Goal: Information Seeking & Learning: Check status

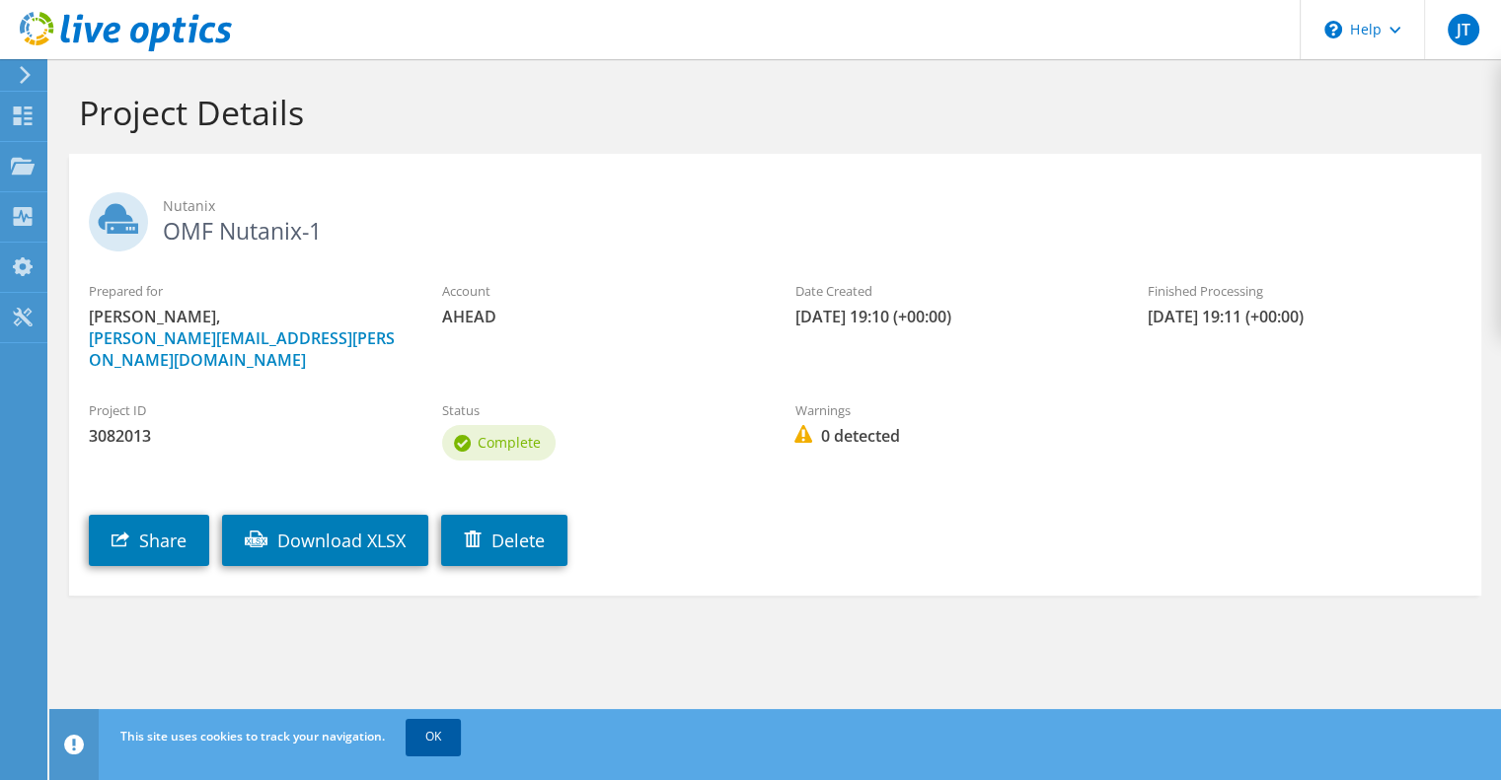
click at [434, 746] on link "OK" at bounding box center [432, 737] width 55 height 36
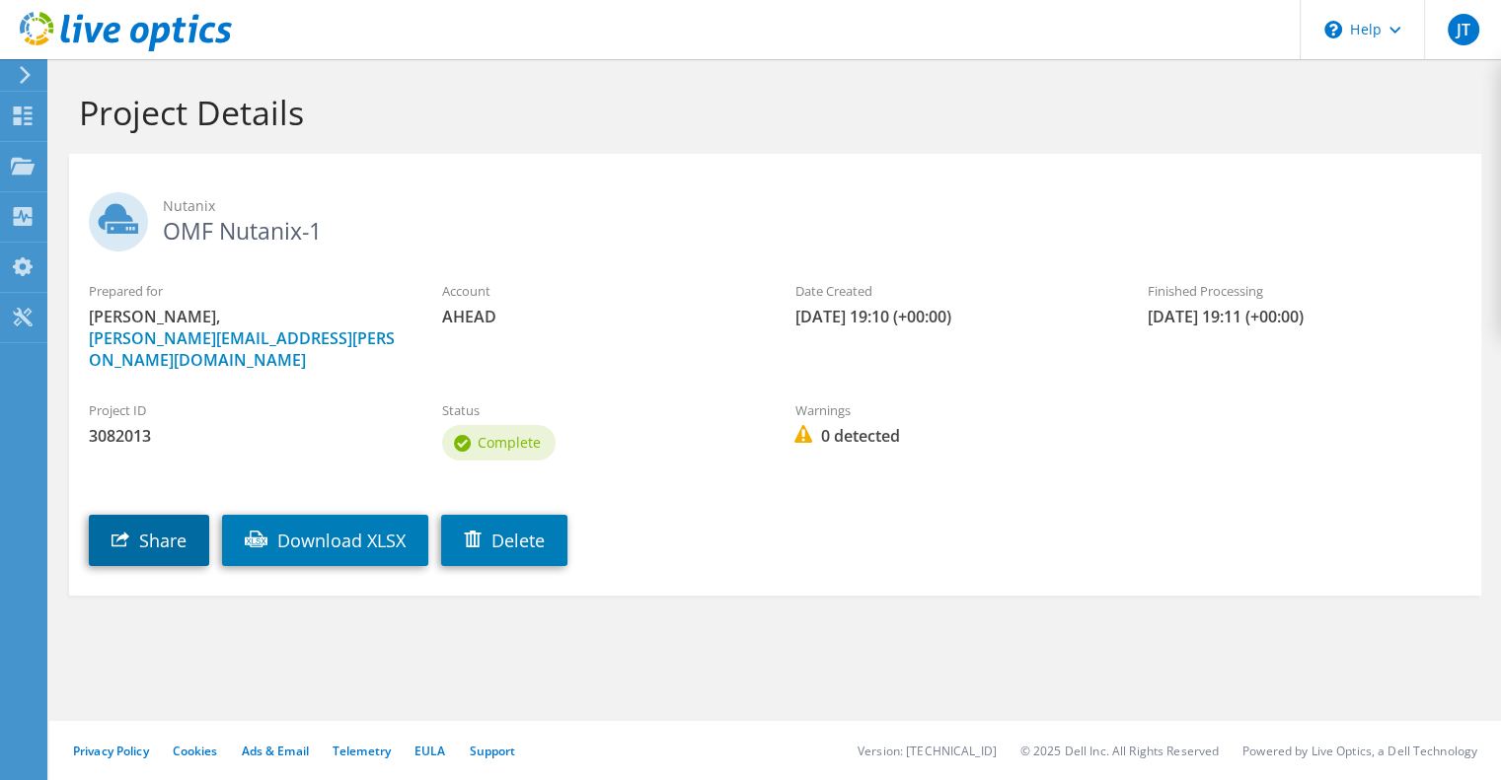
click at [163, 520] on link "Share" at bounding box center [149, 540] width 120 height 51
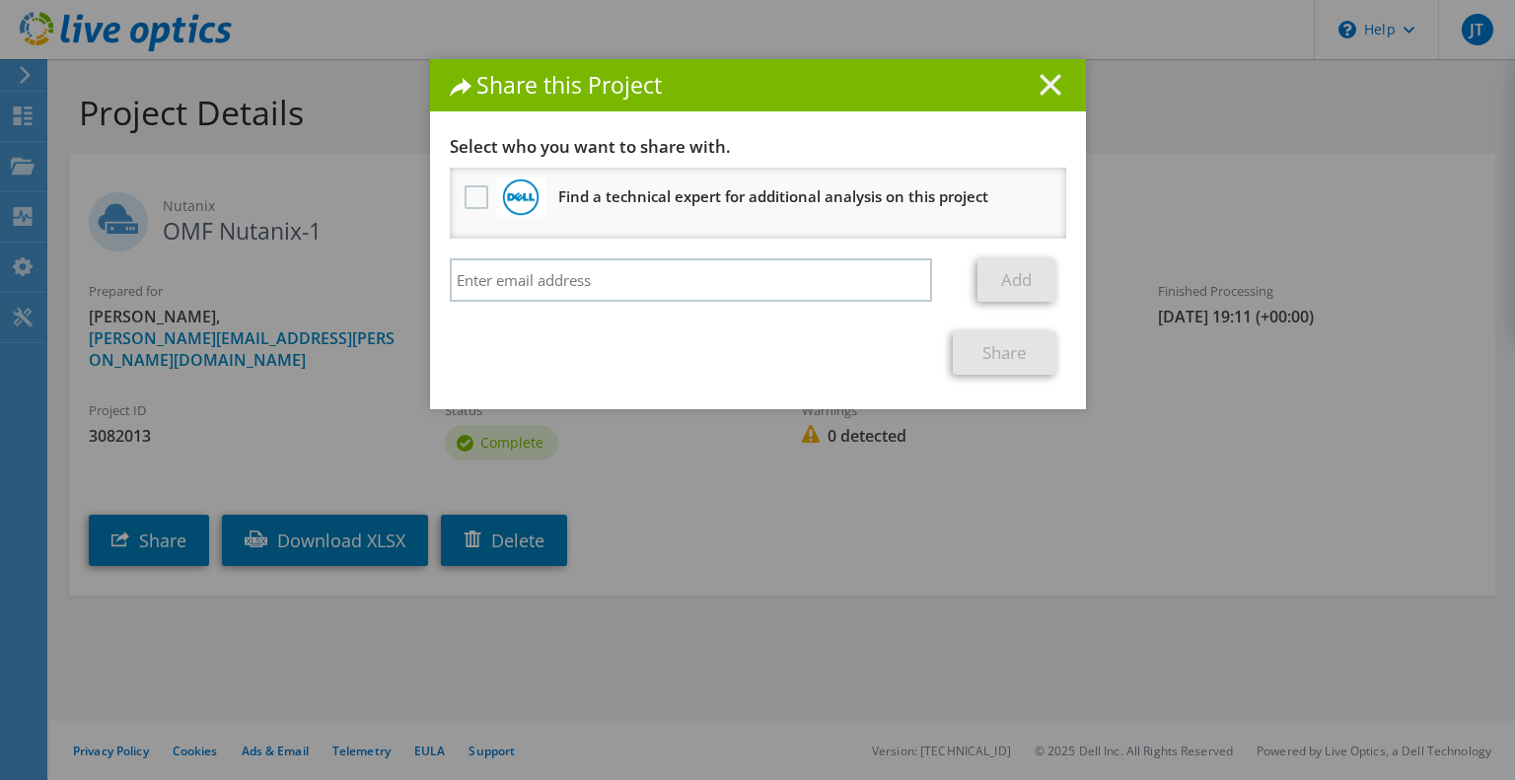
click at [1042, 82] on line at bounding box center [1051, 85] width 20 height 20
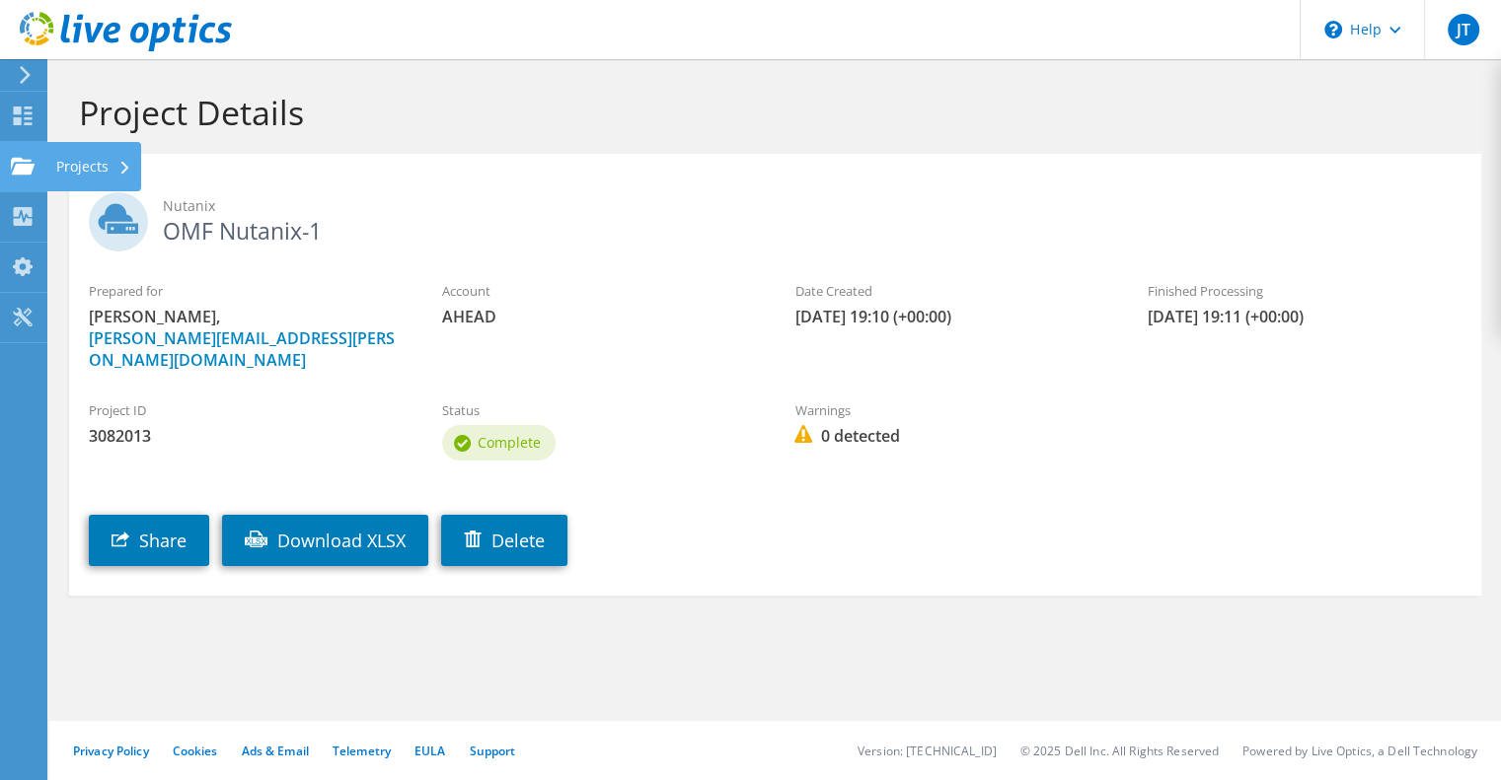
click at [15, 166] on use at bounding box center [23, 165] width 24 height 17
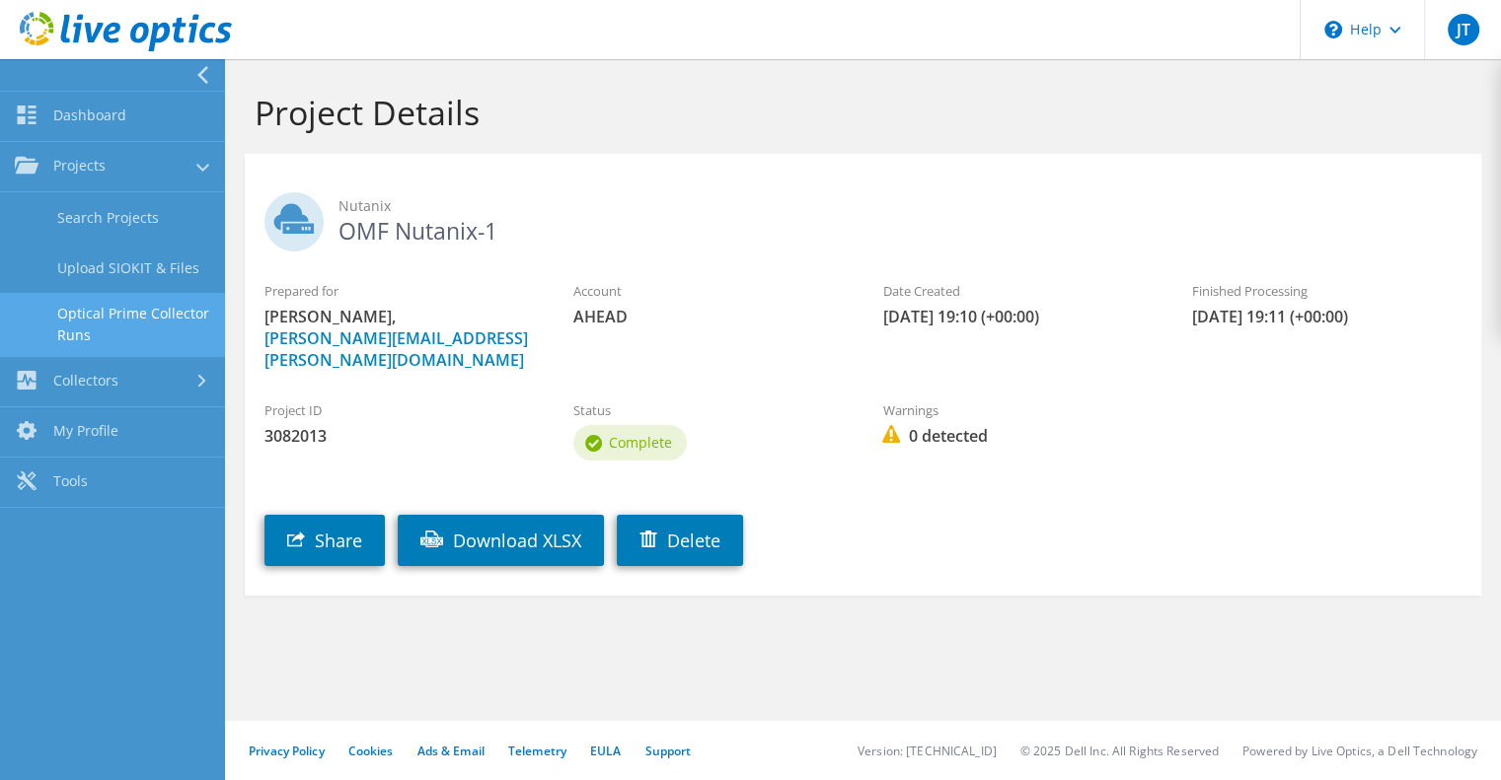
click at [99, 310] on link "Optical Prime Collector Runs" at bounding box center [112, 324] width 225 height 63
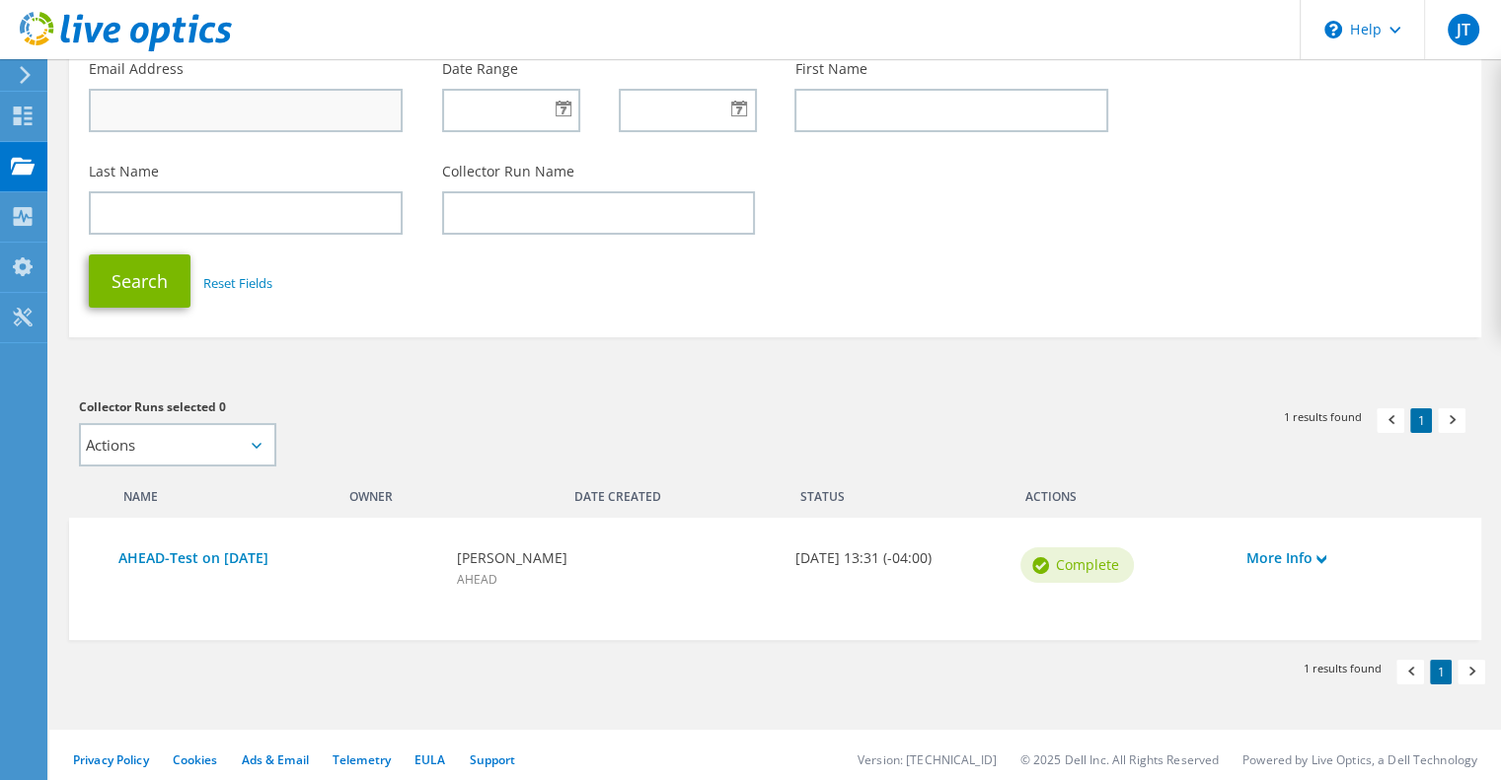
scroll to position [181, 0]
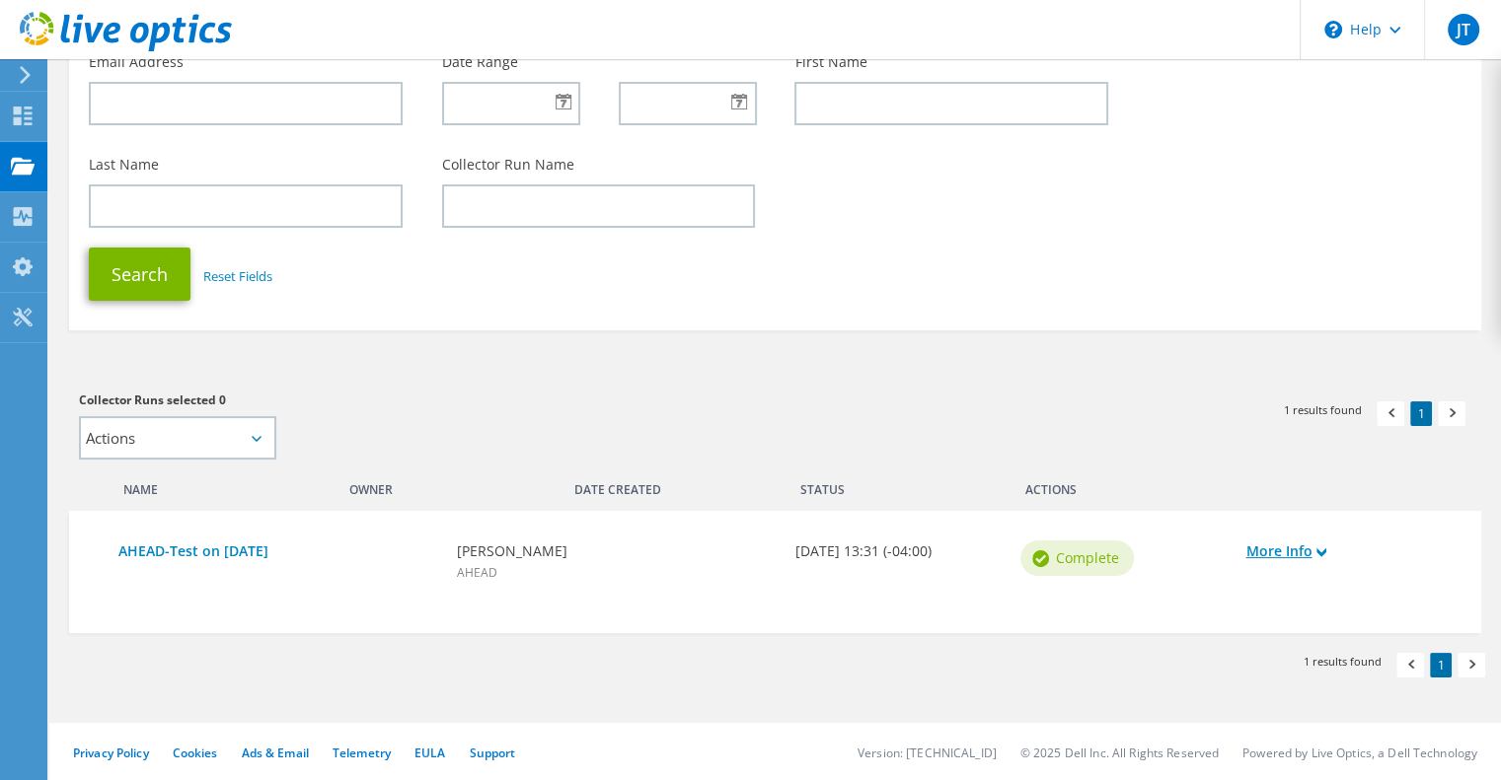
click at [1322, 553] on use at bounding box center [1321, 553] width 10 height 9
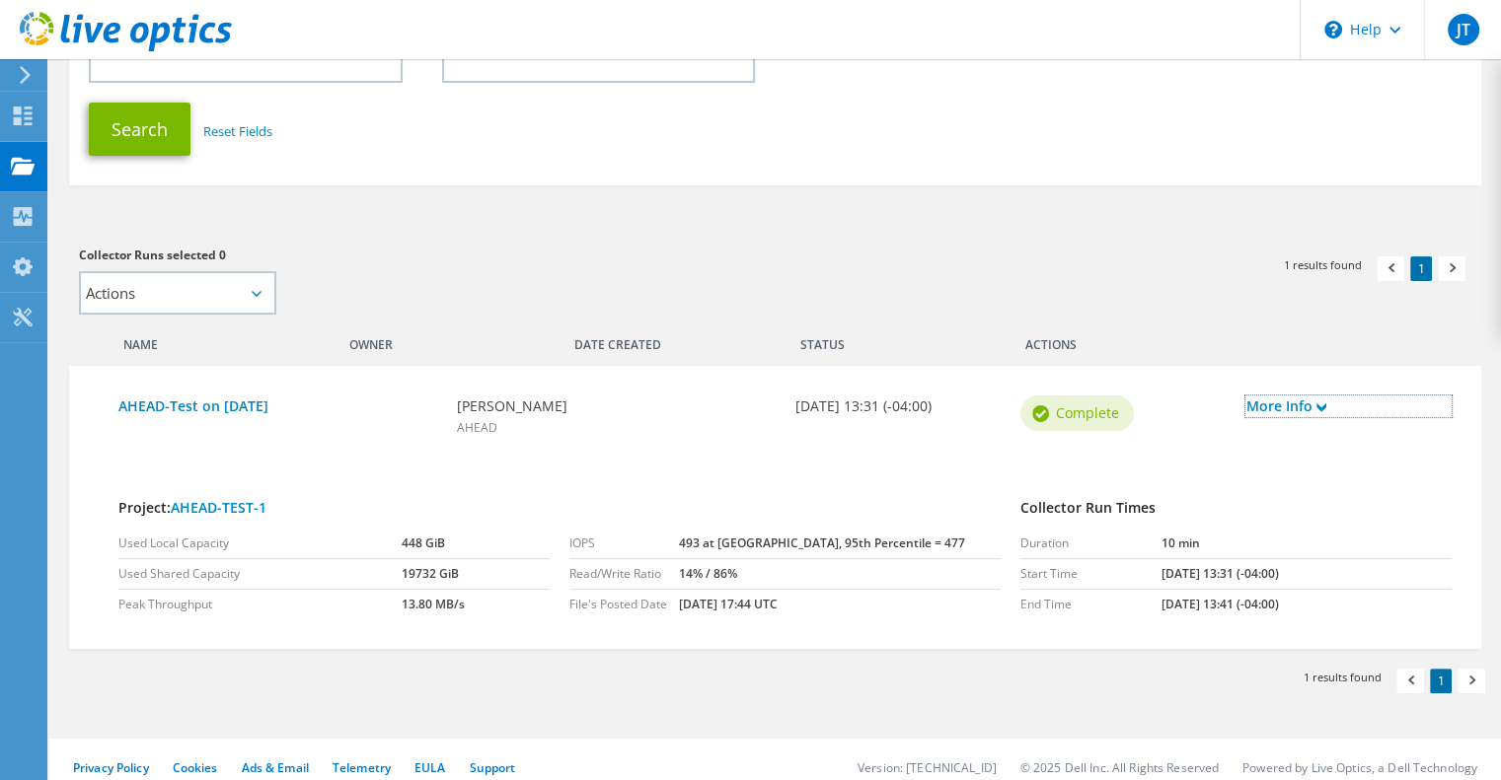
scroll to position [340, 0]
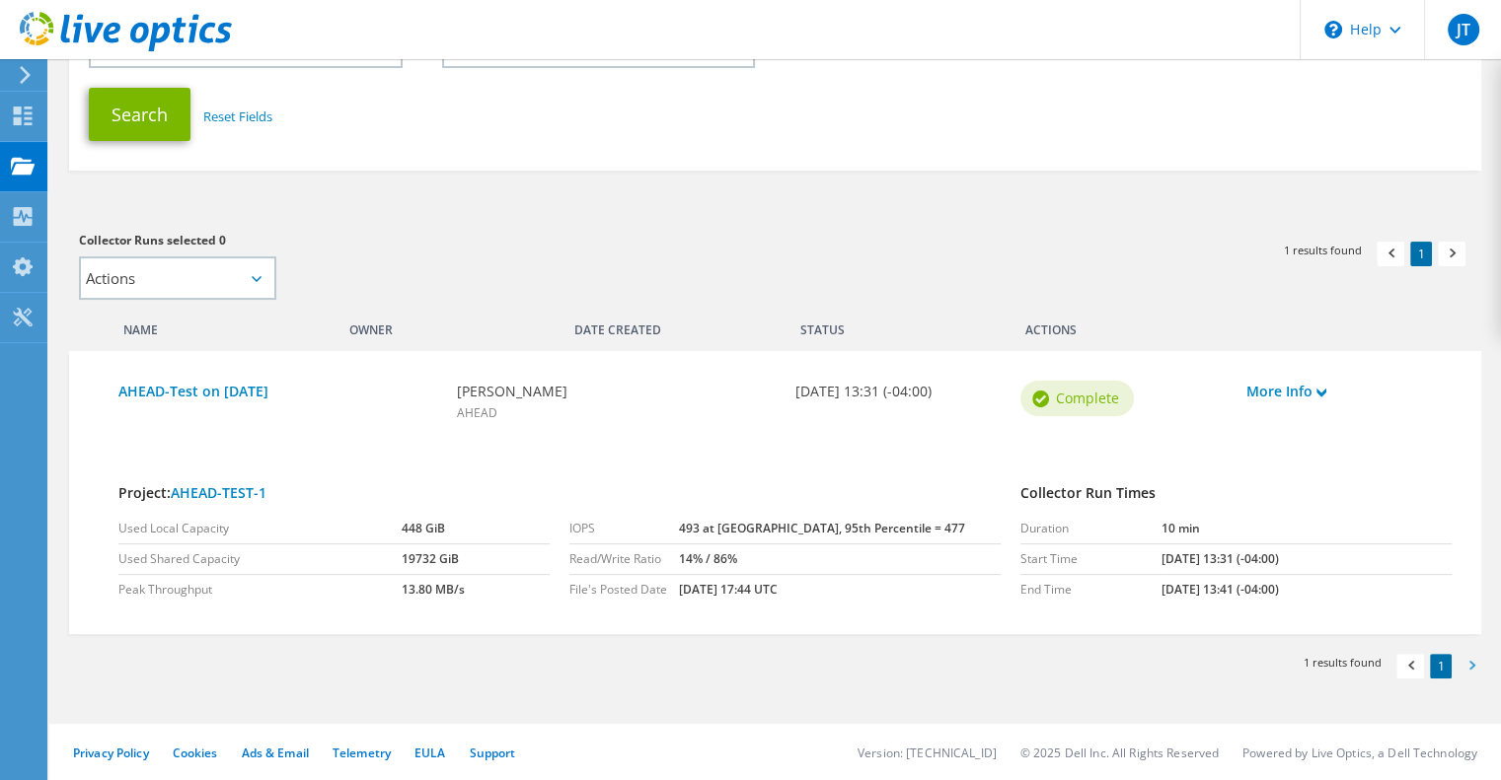
click at [1464, 672] on span at bounding box center [1471, 668] width 20 height 21
click at [1407, 663] on span at bounding box center [1410, 668] width 20 height 21
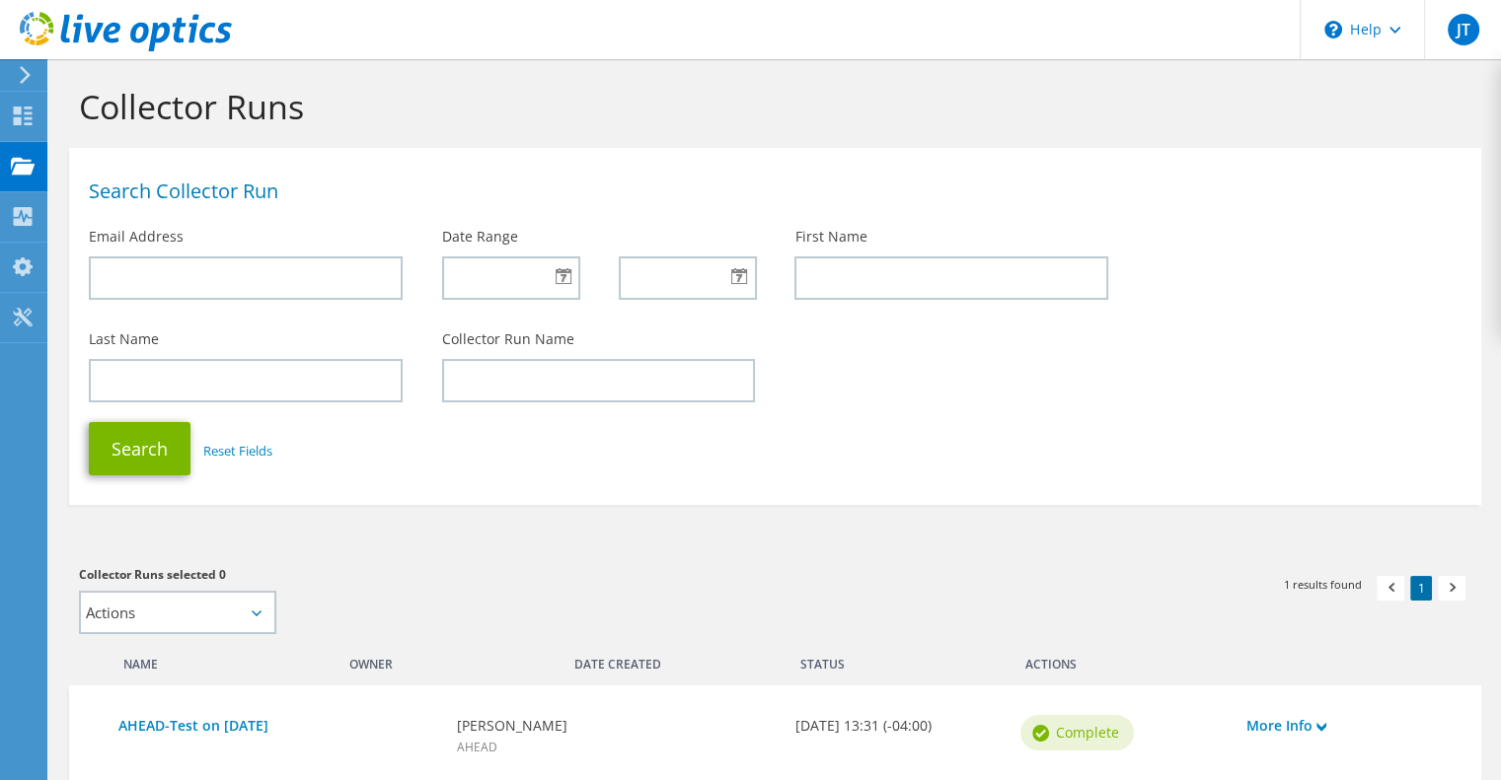
scroll to position [0, 0]
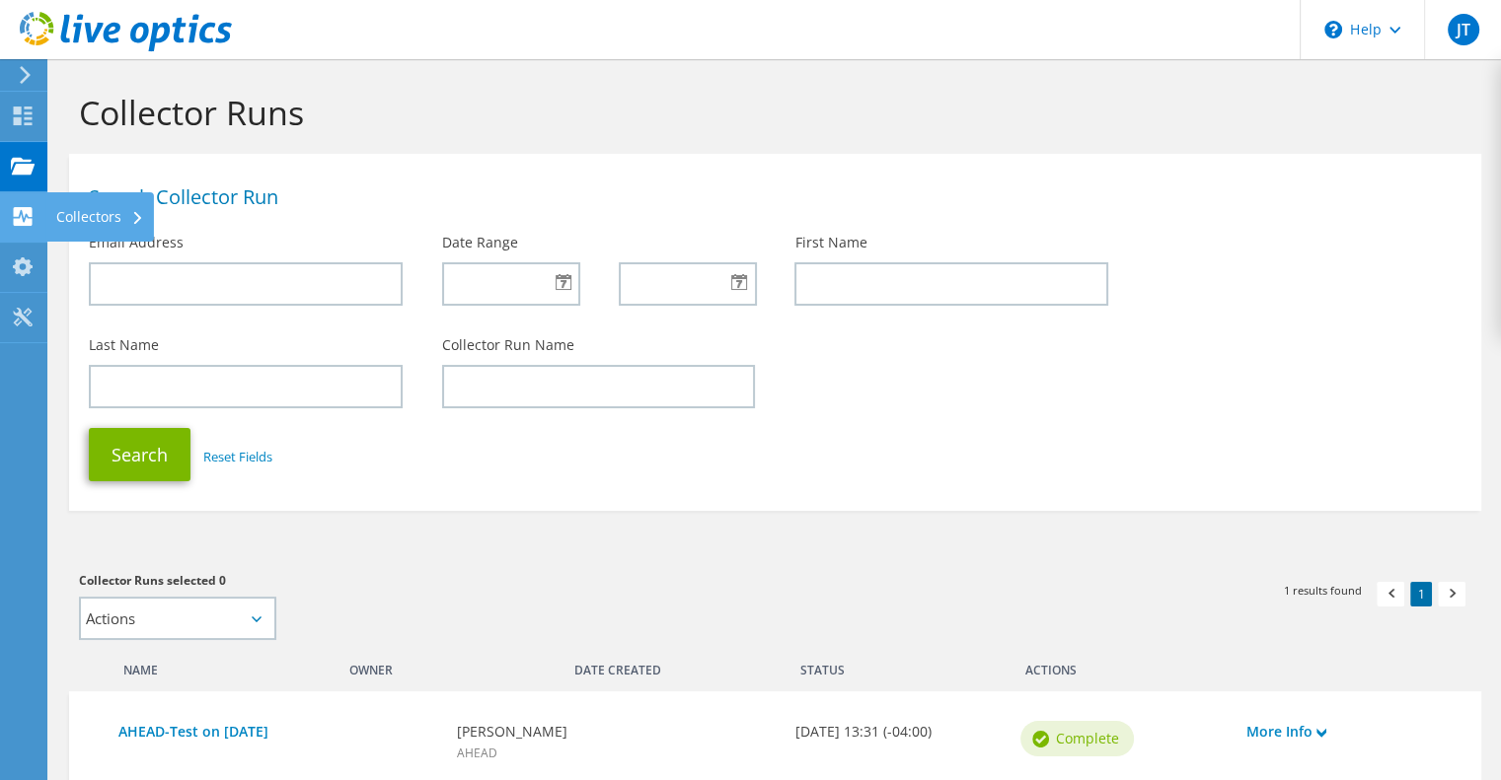
click at [28, 218] on use at bounding box center [23, 216] width 19 height 19
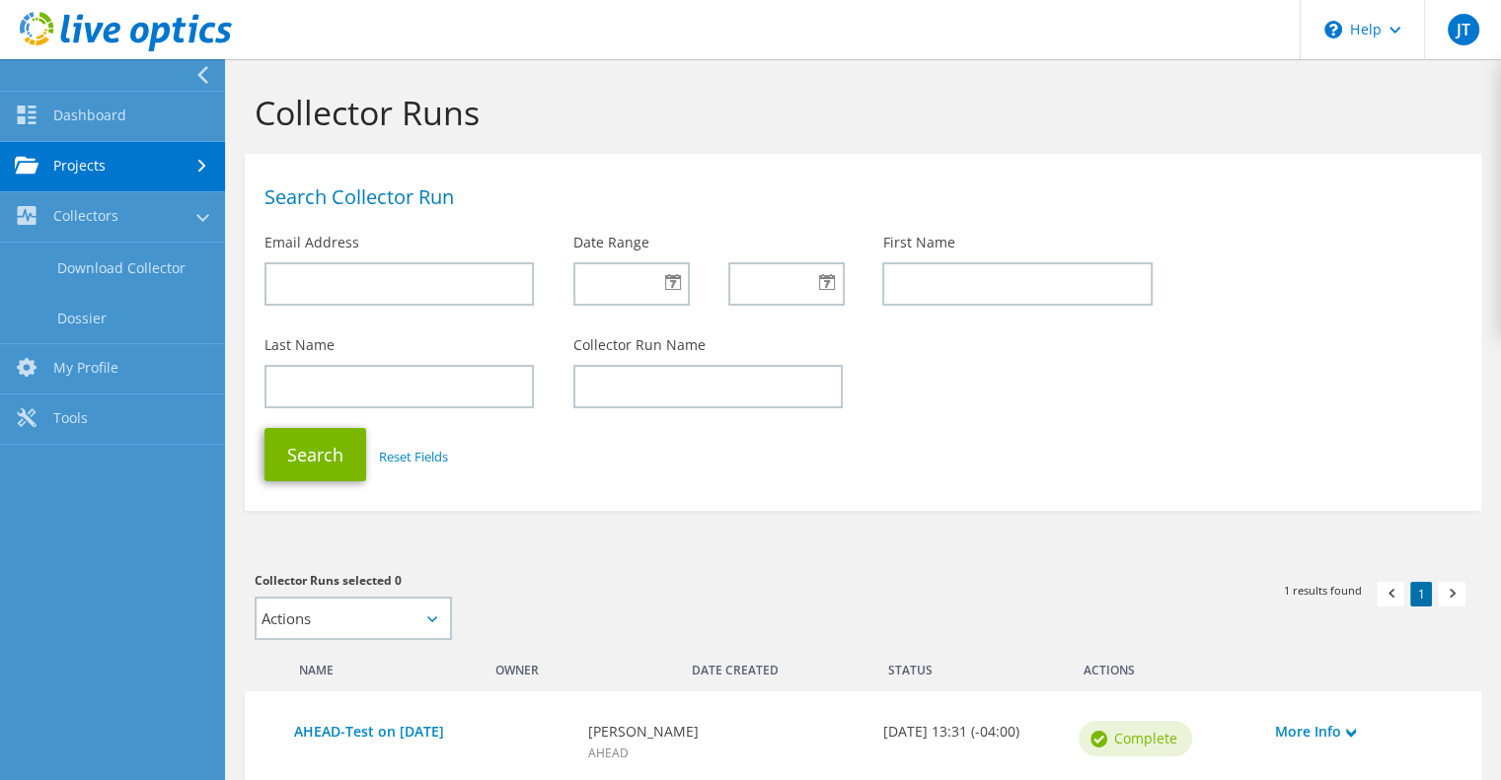
click at [870, 196] on h1 "Search Collector Run" at bounding box center [857, 197] width 1187 height 20
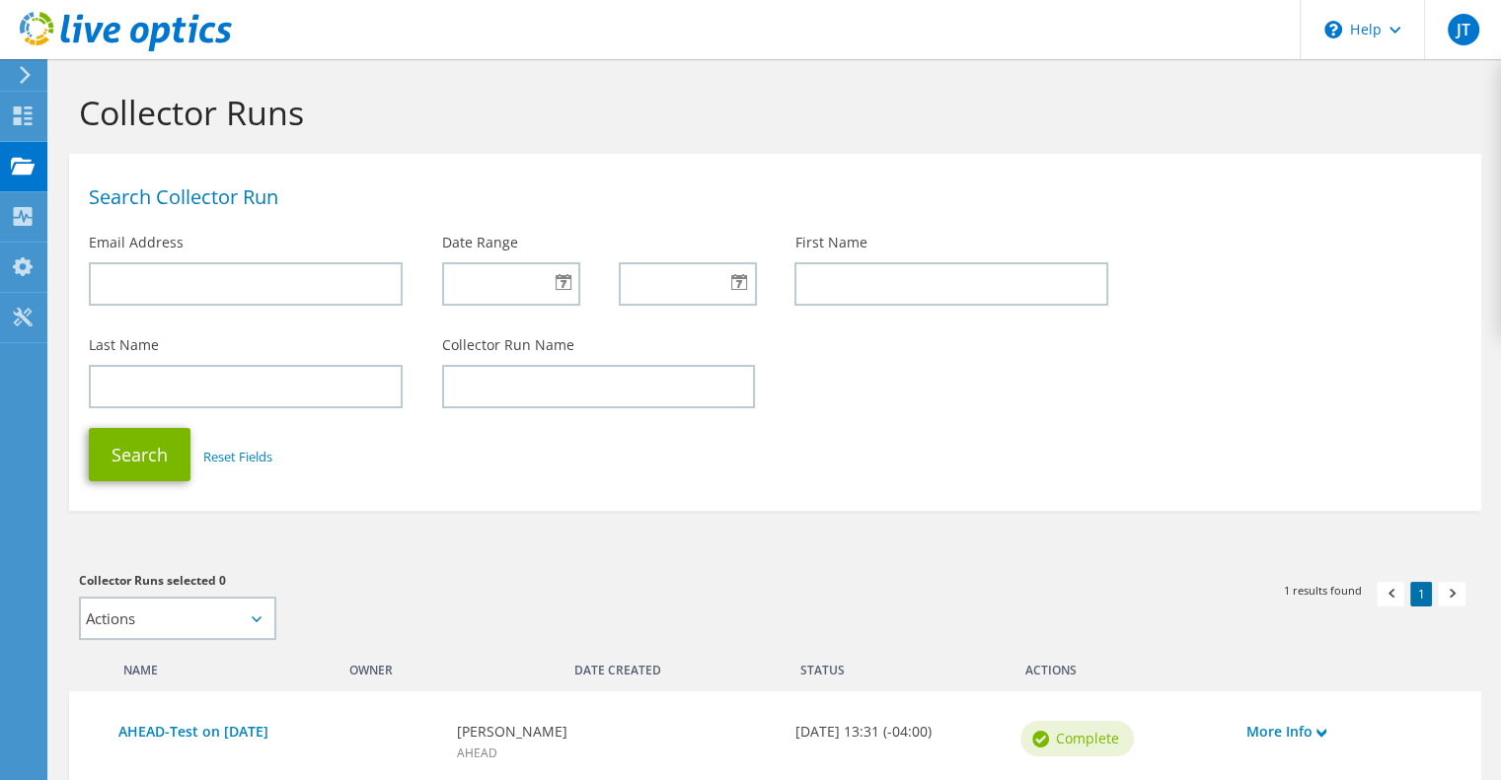
click at [902, 738] on b "[DATE] 13:31 (-04:00)" at bounding box center [896, 732] width 205 height 22
click at [521, 726] on b "[PERSON_NAME]" at bounding box center [616, 732] width 319 height 22
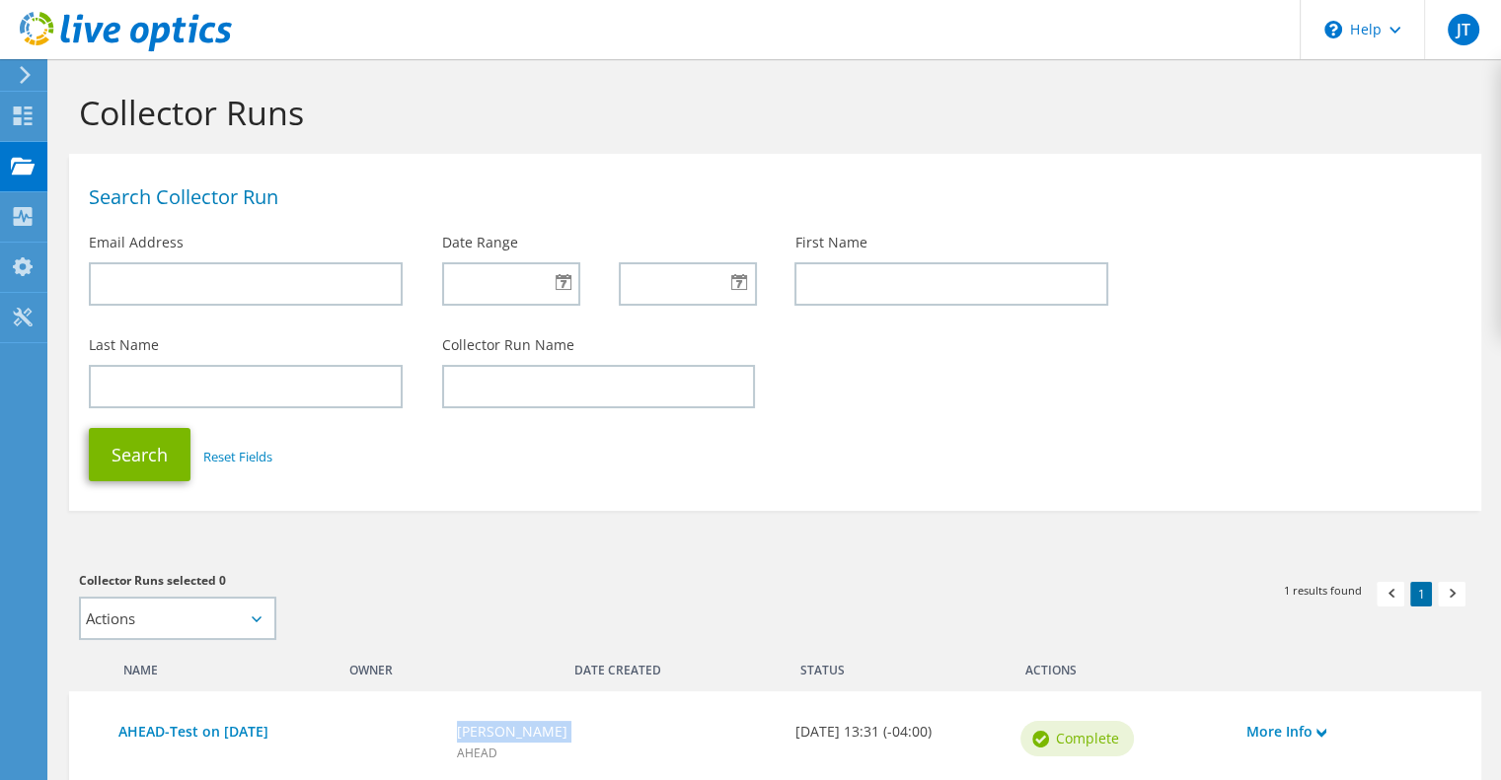
click at [521, 726] on b "[PERSON_NAME]" at bounding box center [616, 732] width 319 height 22
click at [469, 753] on span "AHEAD" at bounding box center [477, 753] width 40 height 17
click at [219, 715] on div "AHEAD-Test on [DATE]" at bounding box center [278, 742] width 338 height 63
click at [489, 106] on h1 "Collector Runs" at bounding box center [770, 112] width 1382 height 41
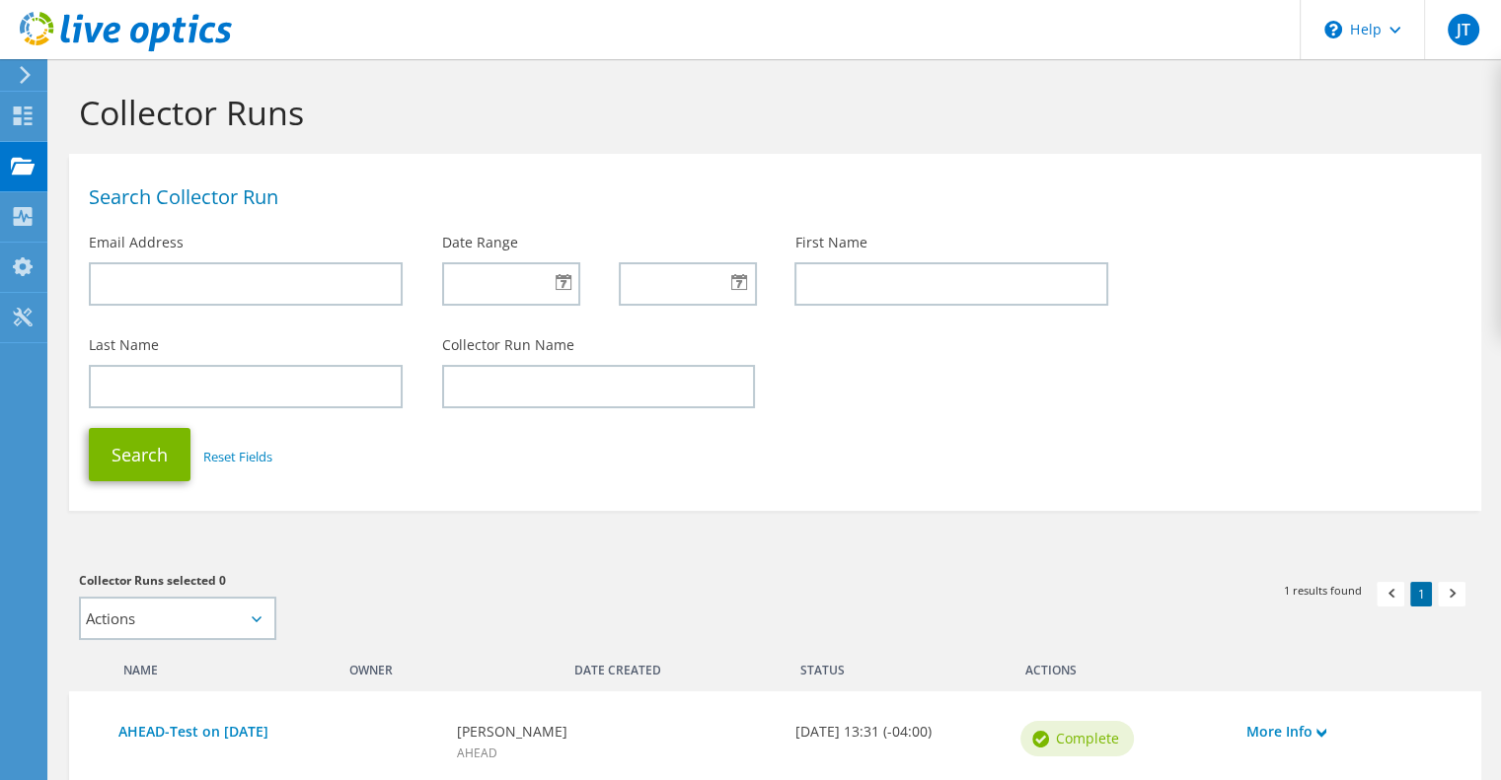
click at [954, 460] on div "Search Reset Fields" at bounding box center [775, 454] width 1412 height 73
